Goal: Find contact information: Find contact information

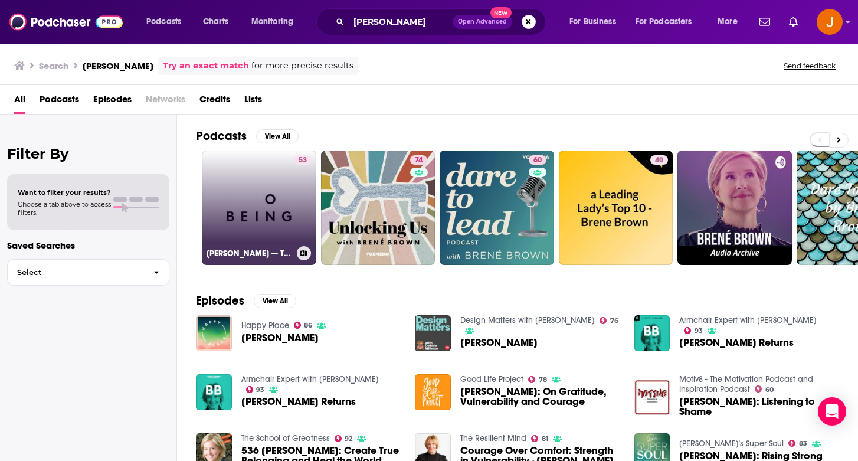
click at [263, 221] on link "53 [PERSON_NAME] — The Courage to Be Vulnerable" at bounding box center [259, 207] width 114 height 114
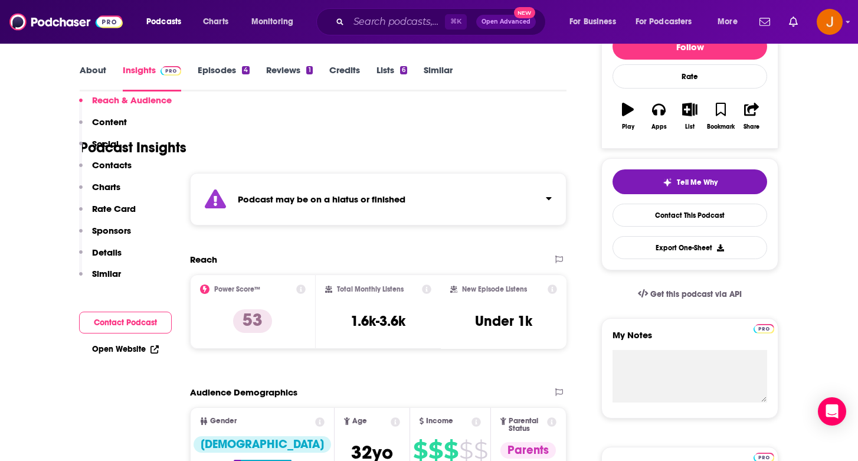
scroll to position [225, 0]
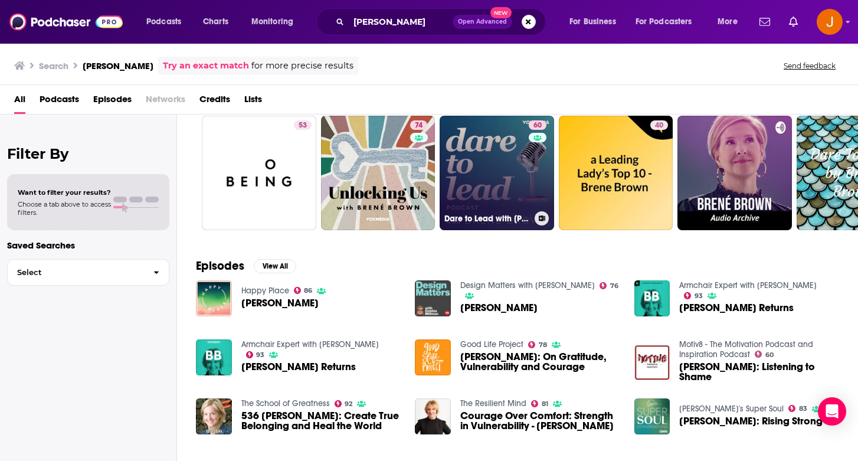
scroll to position [9, 0]
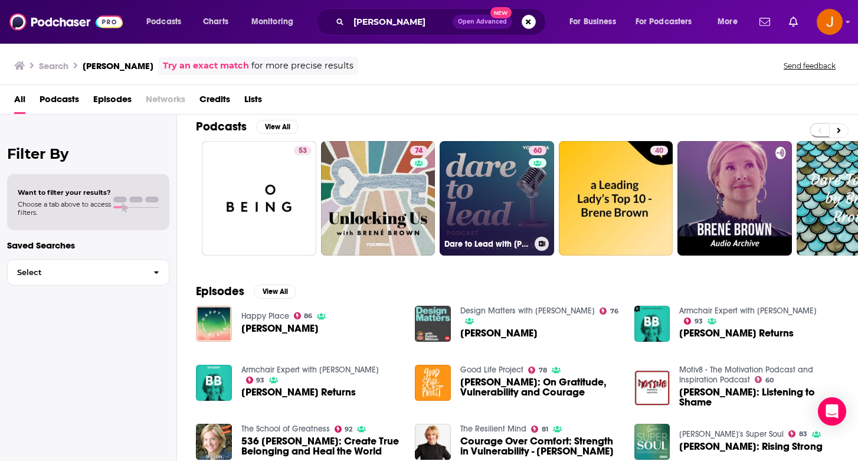
click at [486, 174] on link "60 Dare to Lead with [PERSON_NAME]" at bounding box center [497, 198] width 114 height 114
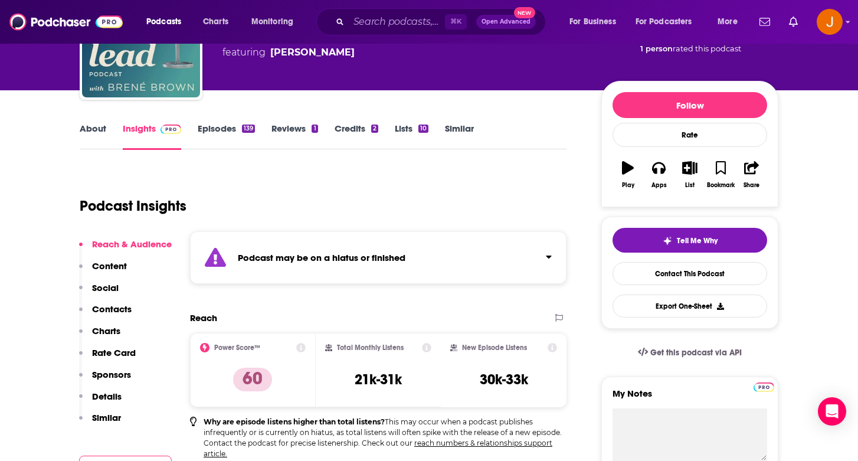
scroll to position [206, 0]
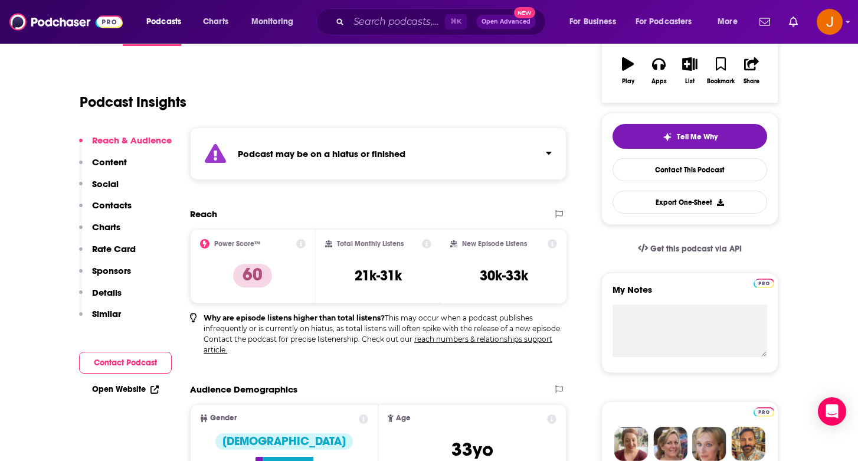
click at [131, 201] on div "Reach & Audience Content Social Contacts Charts Rate Card Sponsors Details Simi…" at bounding box center [125, 232] width 93 height 195
click at [117, 206] on p "Contacts" at bounding box center [112, 204] width 40 height 11
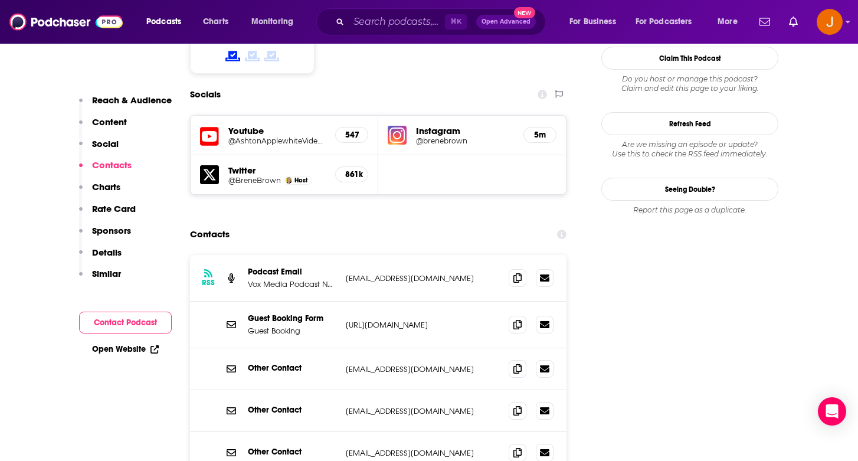
scroll to position [1130, 0]
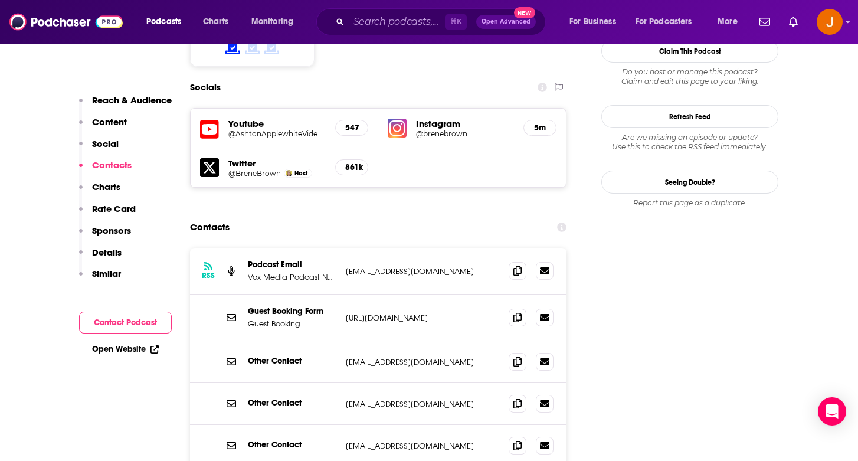
click at [483, 313] on p "[URL][DOMAIN_NAME]" at bounding box center [422, 318] width 153 height 10
click at [517, 312] on icon at bounding box center [517, 316] width 8 height 9
